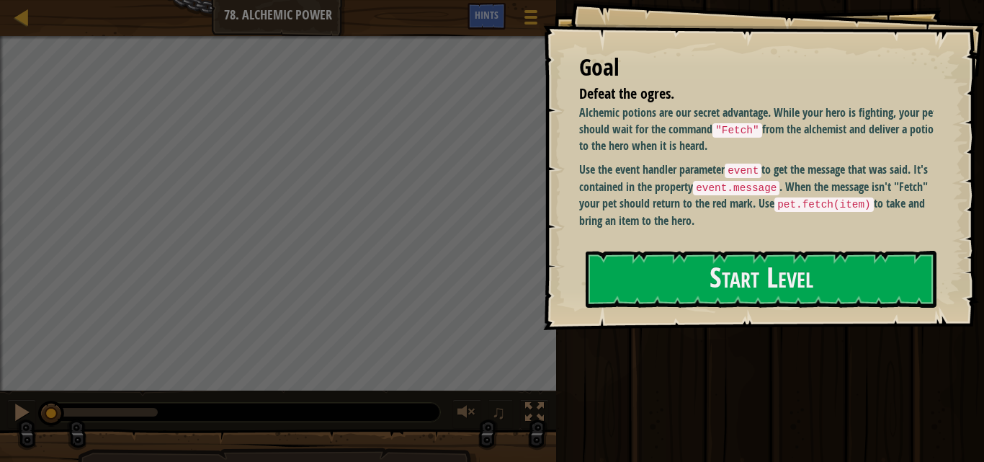
click at [816, 247] on div "Goal Defeat the ogres. Alchemic potions are our secret advantage. While your he…" at bounding box center [763, 165] width 441 height 330
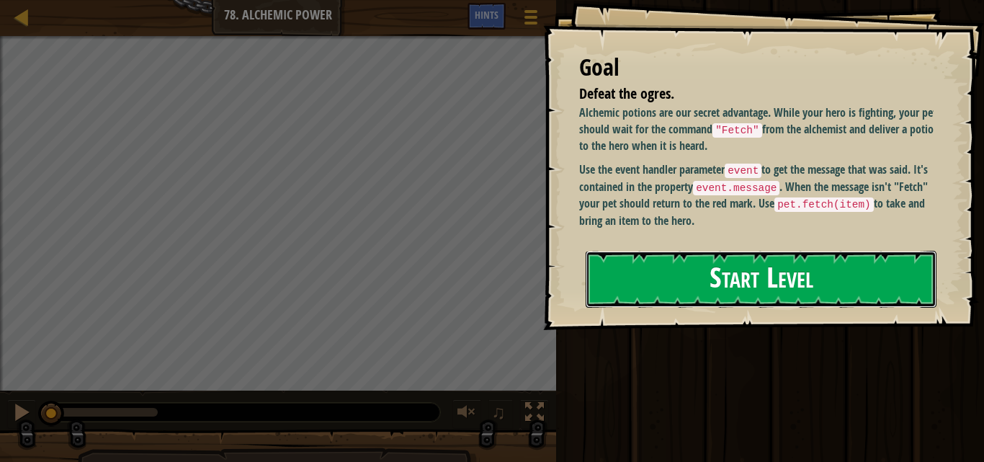
click at [739, 285] on button "Start Level" at bounding box center [761, 279] width 351 height 57
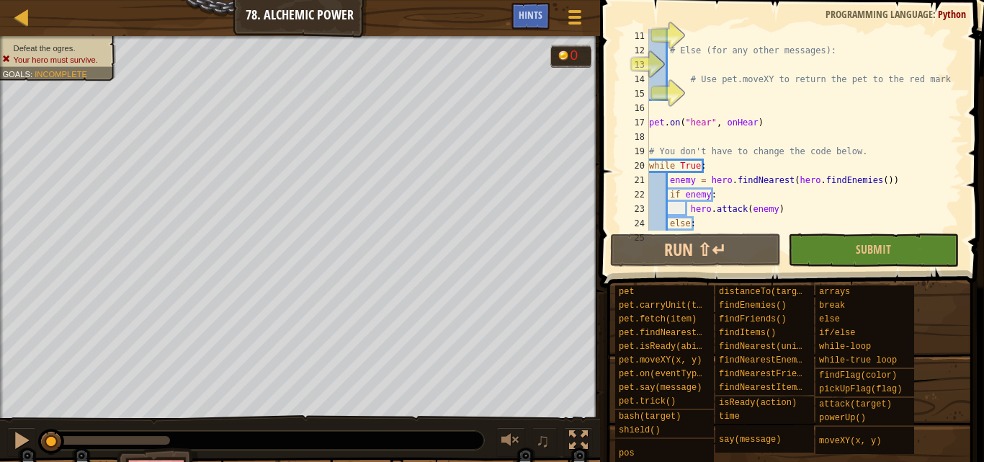
scroll to position [173, 0]
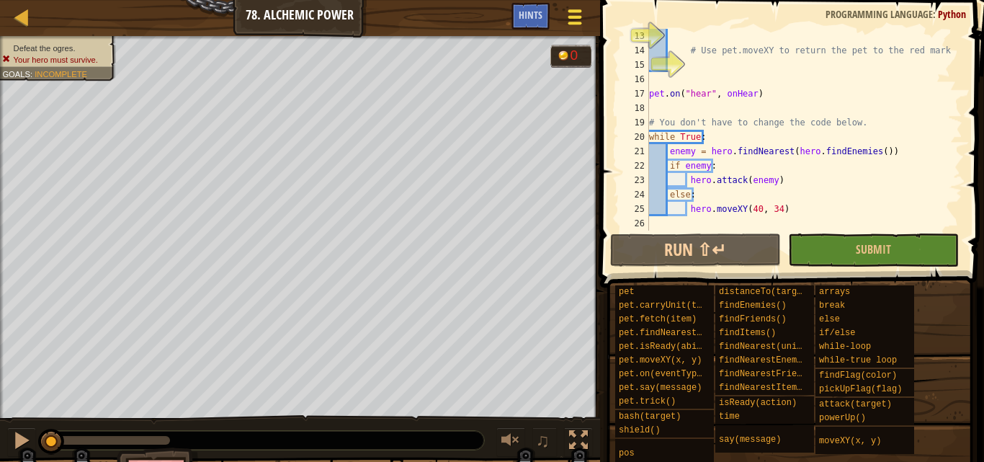
click at [572, 20] on div at bounding box center [574, 16] width 19 height 21
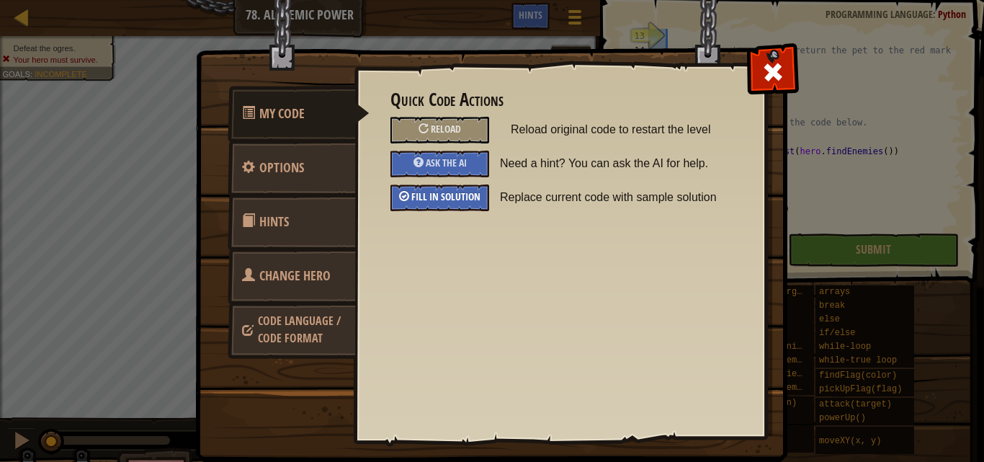
click at [445, 194] on span "Fill in solution" at bounding box center [445, 197] width 69 height 14
click at [764, 79] on span at bounding box center [773, 72] width 23 height 23
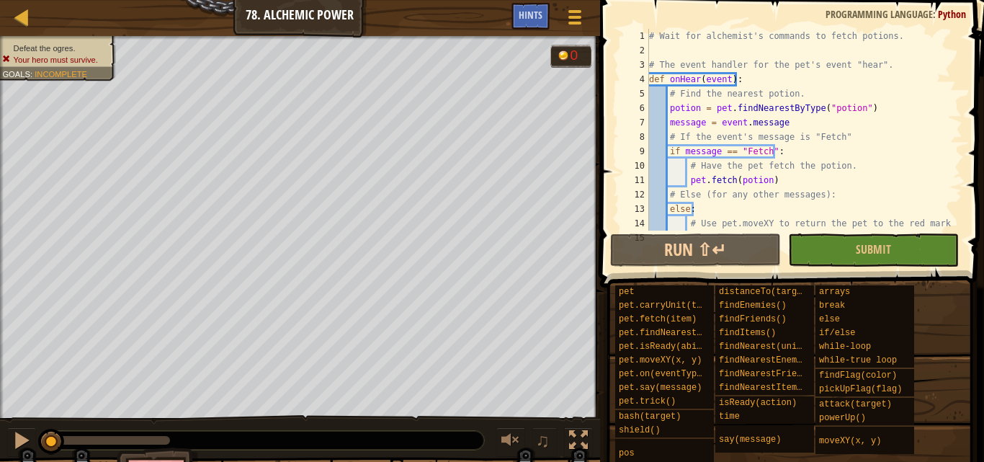
scroll to position [0, 0]
